Goal: Task Accomplishment & Management: Manage account settings

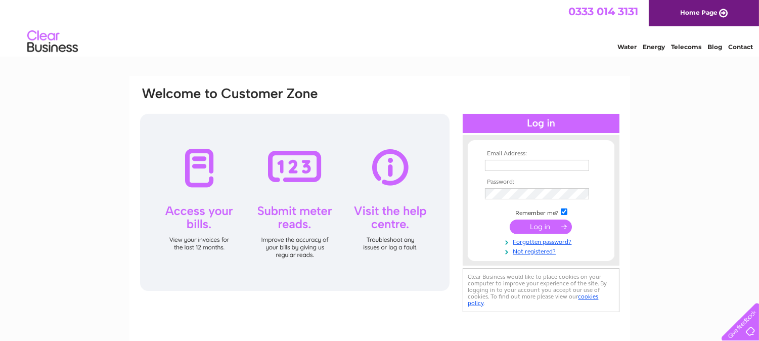
type input "enquiries@durhamcitygolf.co.uk"
click at [560, 228] on input "submit" at bounding box center [541, 226] width 62 height 14
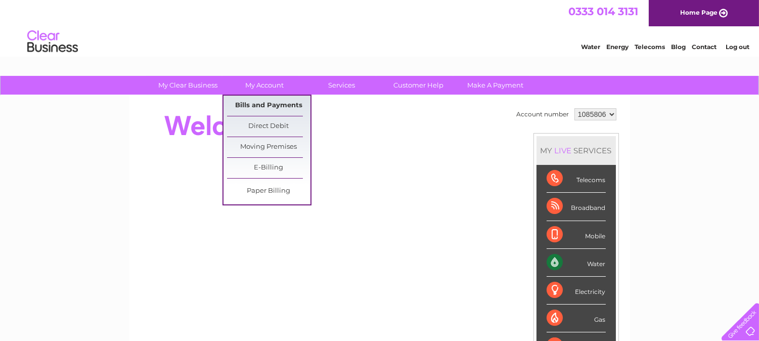
click at [268, 102] on link "Bills and Payments" at bounding box center [268, 106] width 83 height 20
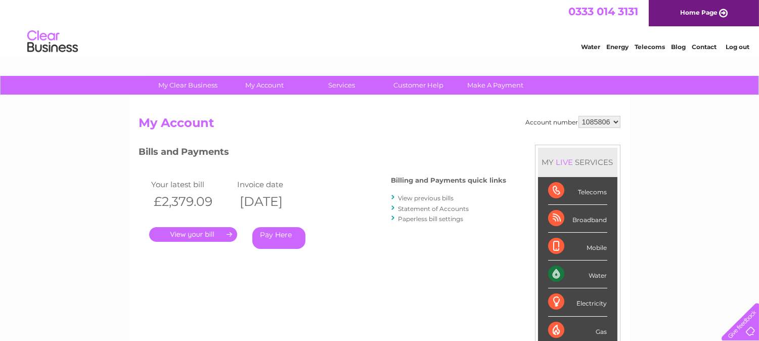
click at [206, 233] on link "." at bounding box center [193, 234] width 88 height 15
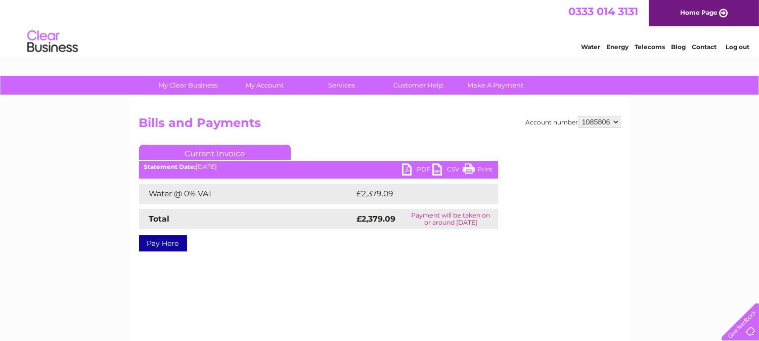
click at [417, 168] on link "PDF" at bounding box center [417, 170] width 30 height 15
